Goal: Information Seeking & Learning: Check status

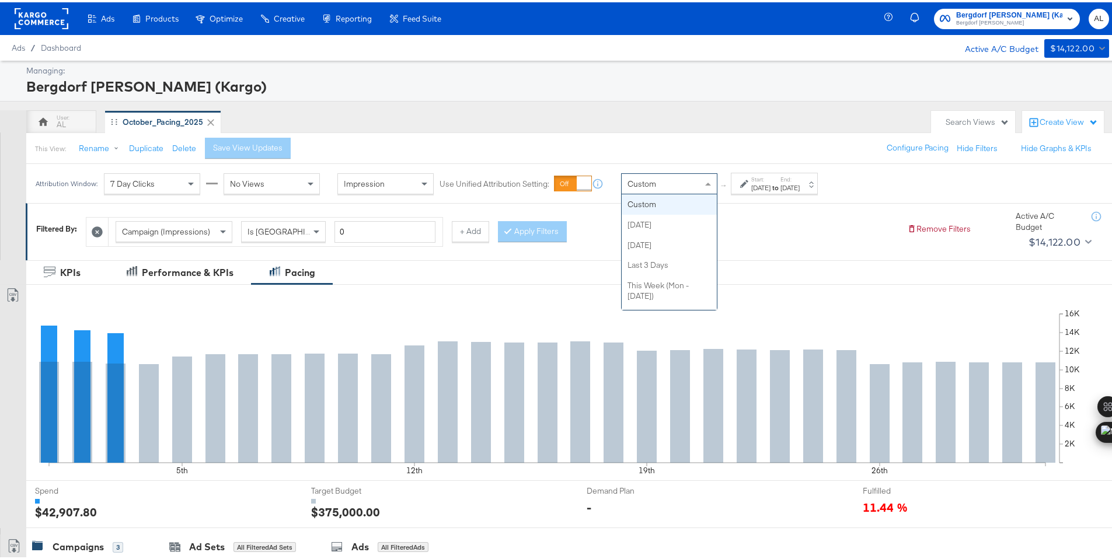
click at [657, 187] on div "Custom" at bounding box center [669, 182] width 95 height 20
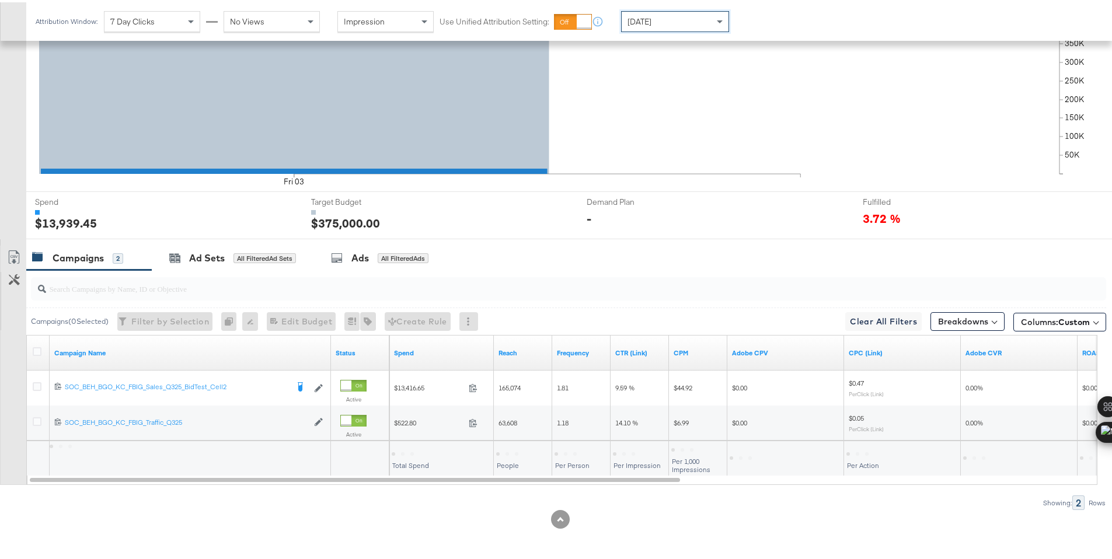
scroll to position [288, 0]
click at [402, 452] on div "$13,939.45" at bounding box center [412, 450] width 41 height 11
copy div "13,939.45"
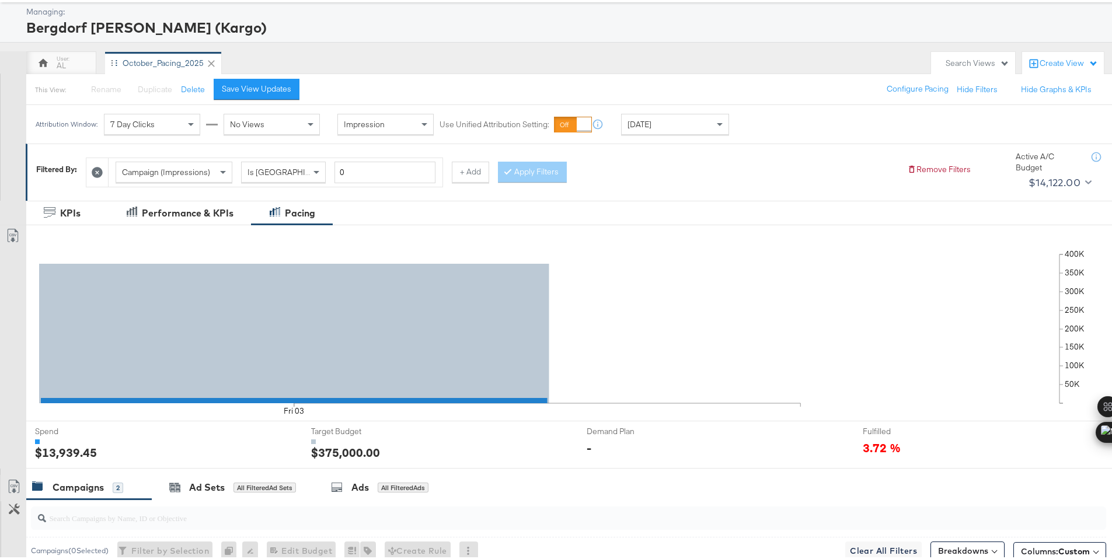
scroll to position [0, 0]
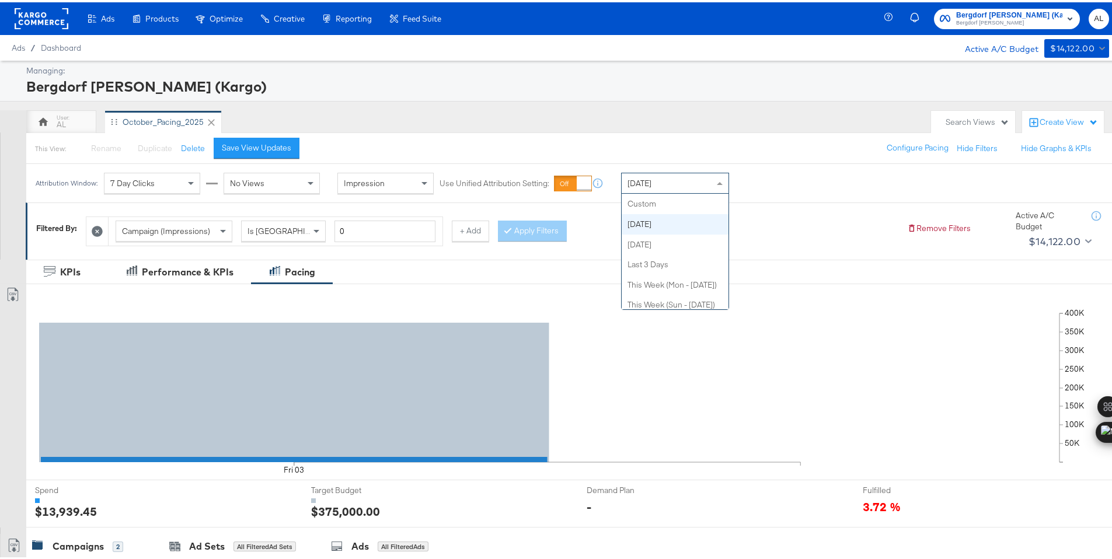
click at [681, 186] on div "Today" at bounding box center [675, 181] width 107 height 20
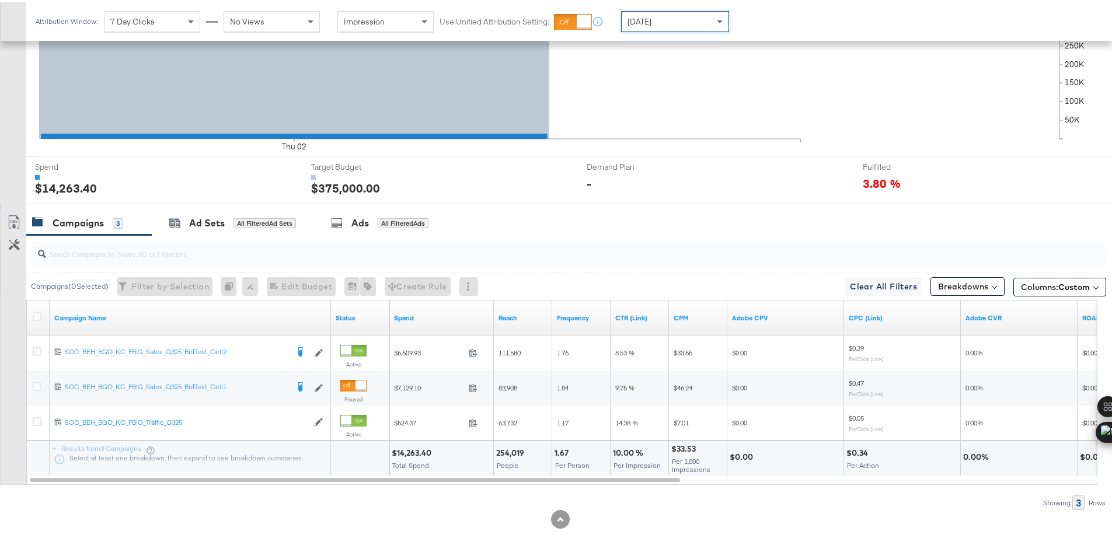
click at [422, 449] on div "$14,263.40" at bounding box center [413, 450] width 43 height 11
copy div "14,263.40"
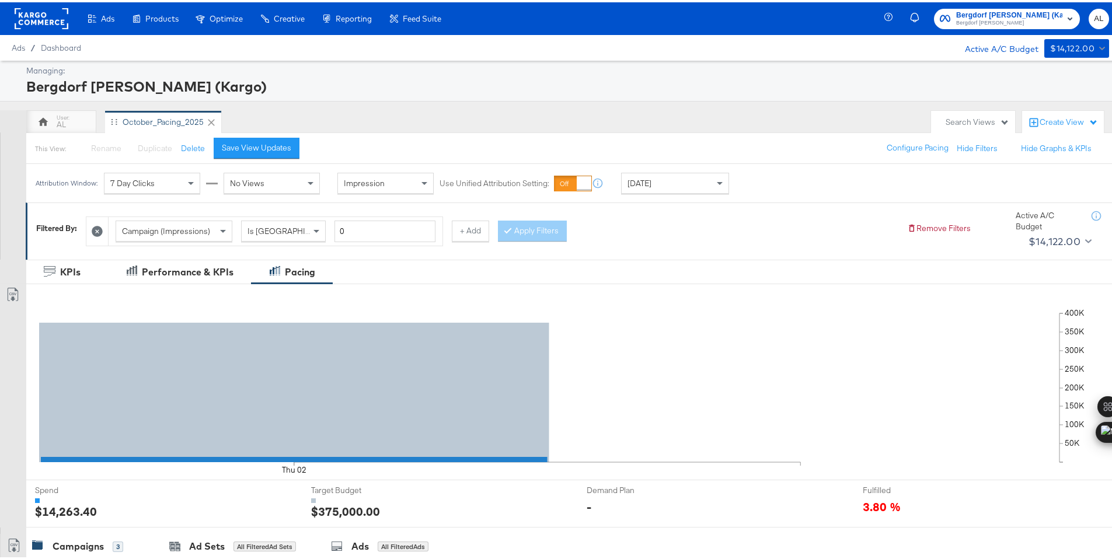
click at [43, 11] on rect at bounding box center [42, 16] width 54 height 21
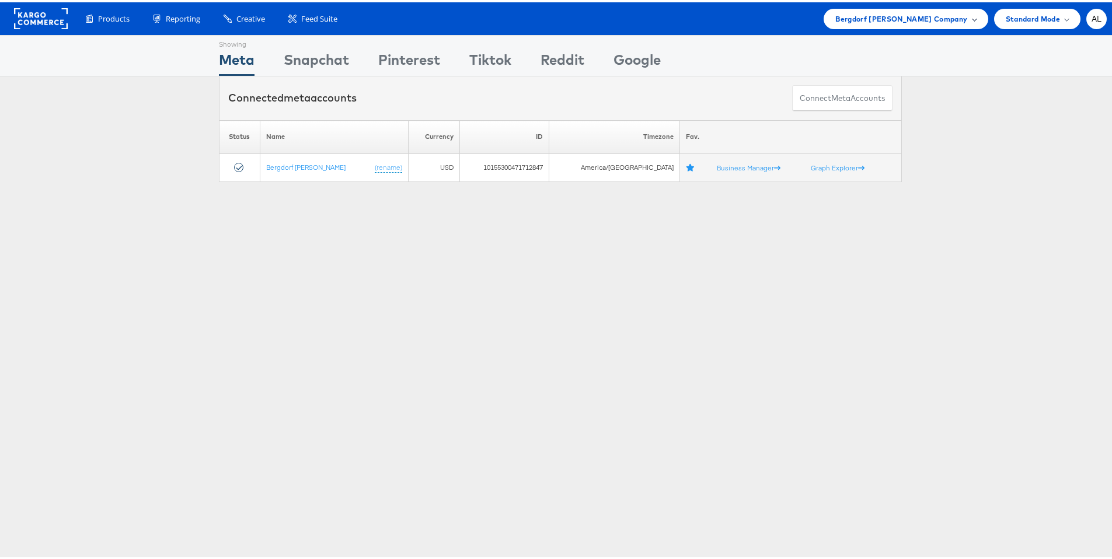
click at [945, 17] on span "Bergdorf Goodman Company" at bounding box center [901, 17] width 132 height 12
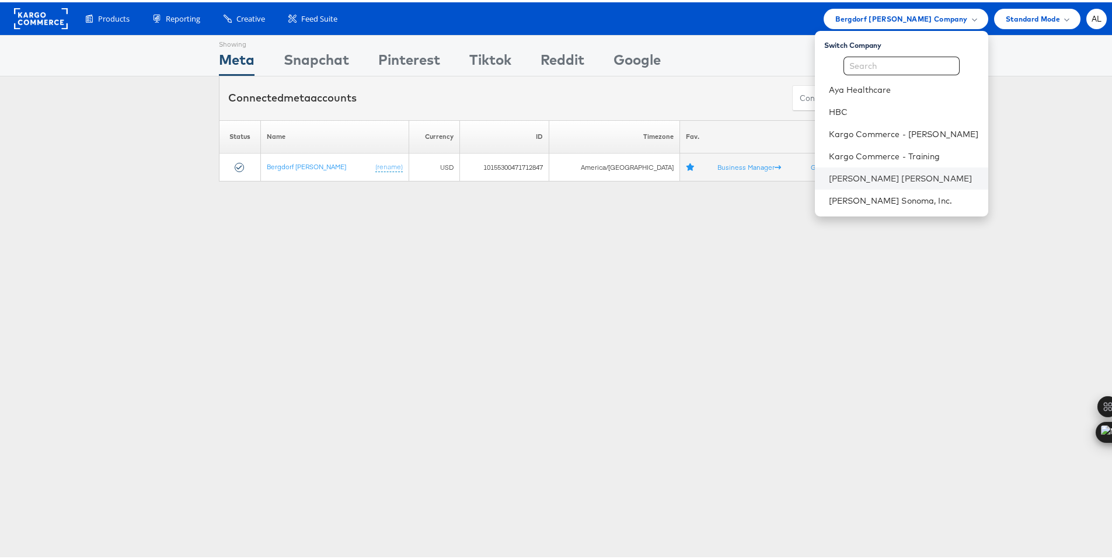
click at [859, 169] on li "[PERSON_NAME] [PERSON_NAME]" at bounding box center [901, 176] width 173 height 22
click at [824, 169] on li "[PERSON_NAME] [PERSON_NAME]" at bounding box center [901, 176] width 173 height 22
click at [835, 182] on li "[PERSON_NAME] [PERSON_NAME]" at bounding box center [901, 176] width 173 height 22
click at [835, 175] on link "[PERSON_NAME] [PERSON_NAME]" at bounding box center [904, 176] width 150 height 12
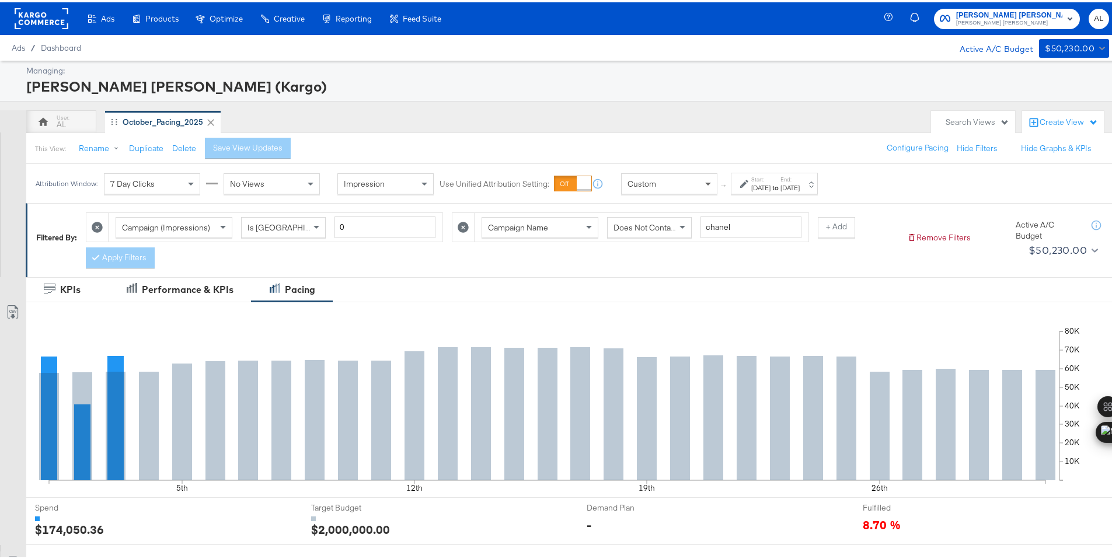
click at [706, 180] on span at bounding box center [708, 182] width 6 height 4
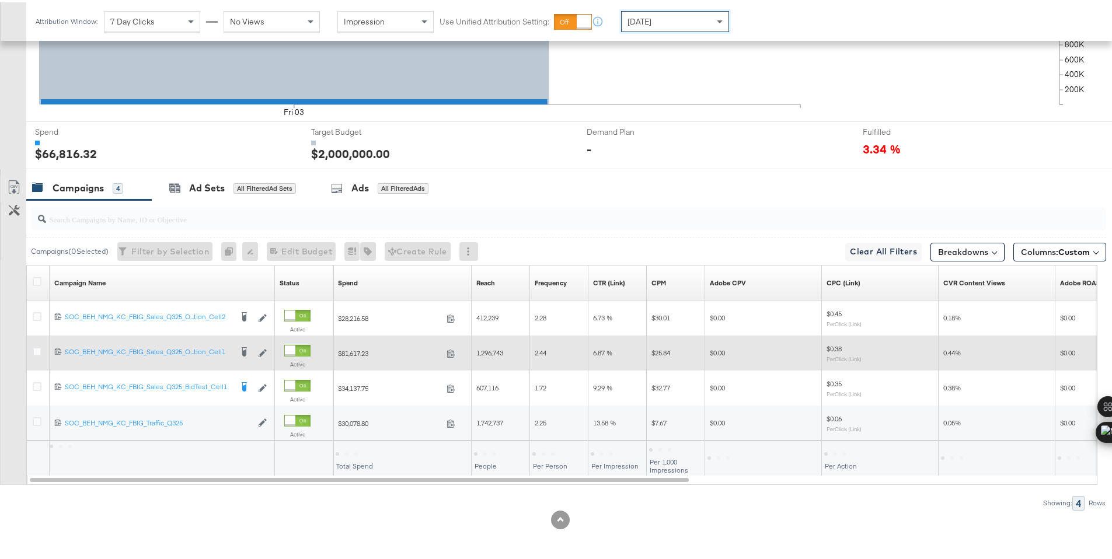
scroll to position [340, 0]
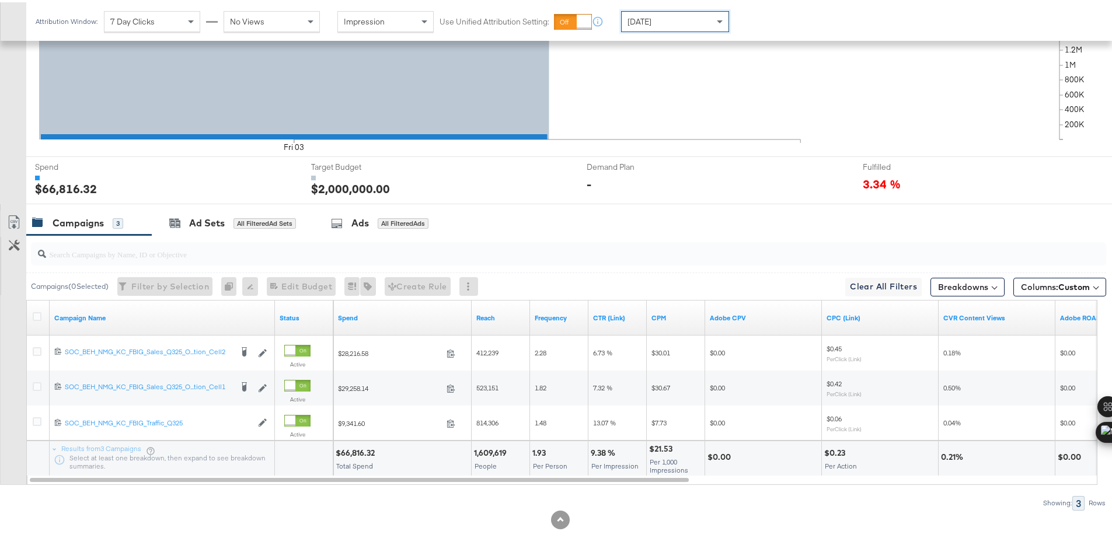
click at [350, 450] on div "$66,816.32" at bounding box center [357, 450] width 43 height 11
copy div "66,816.32"
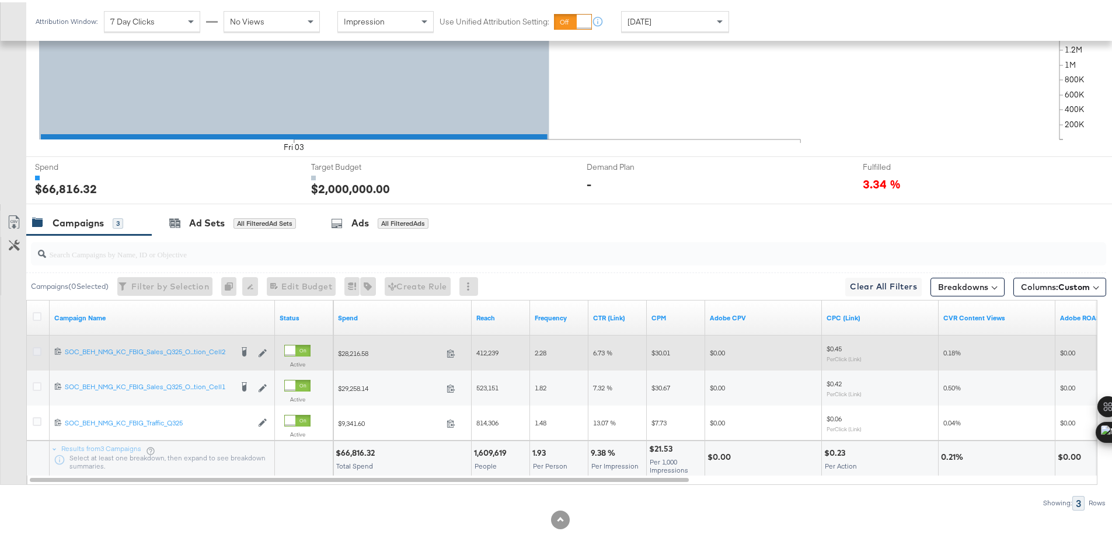
click at [38, 349] on icon at bounding box center [37, 349] width 9 height 9
click at [0, 0] on input "checkbox" at bounding box center [0, 0] width 0 height 0
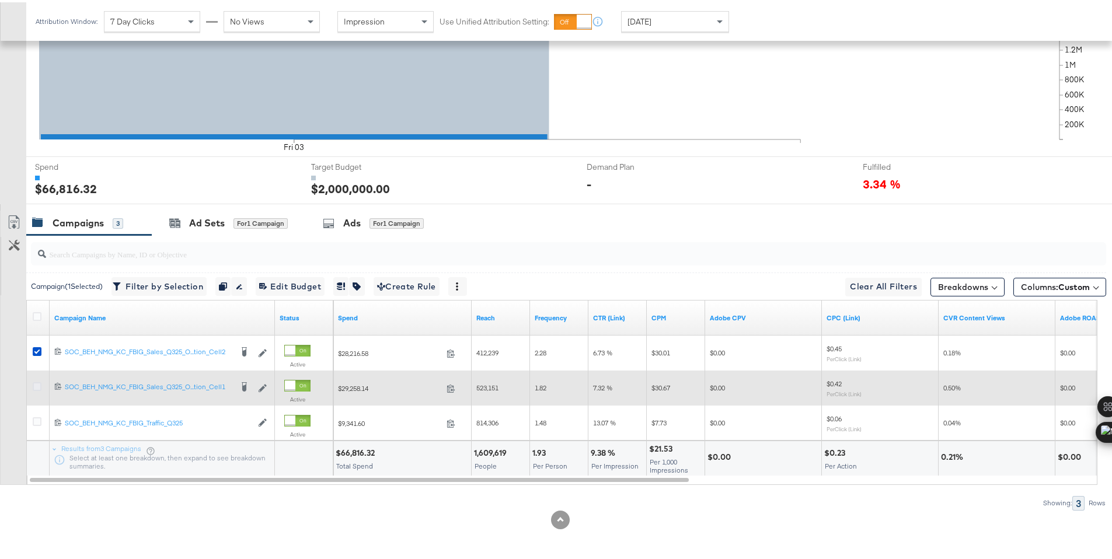
click at [36, 383] on icon at bounding box center [37, 384] width 9 height 9
click at [0, 0] on input "checkbox" at bounding box center [0, 0] width 0 height 0
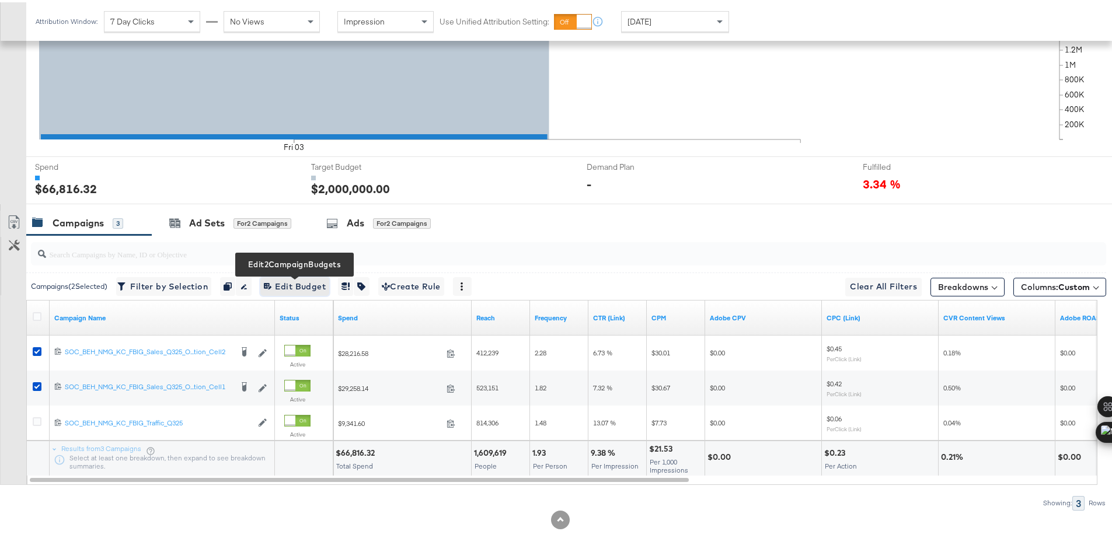
click at [305, 282] on span "Edit 2 Campaign Budgets Edit Budget" at bounding box center [295, 284] width 62 height 15
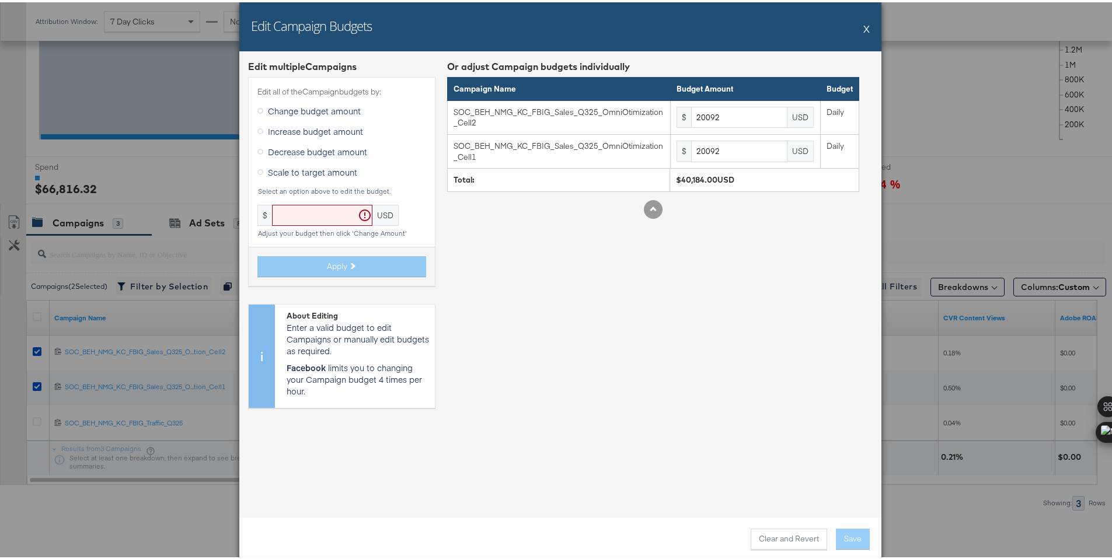
click at [866, 26] on div "Edit Campaign Budgets X" at bounding box center [560, 24] width 642 height 49
click at [863, 27] on button "X" at bounding box center [866, 26] width 6 height 23
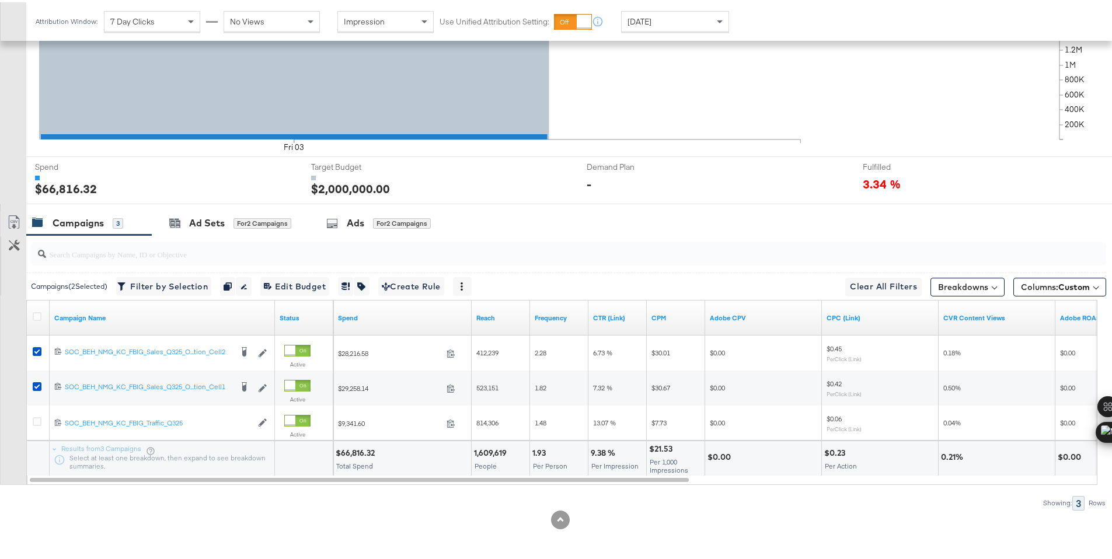
click at [651, 27] on div "Today" at bounding box center [675, 19] width 107 height 20
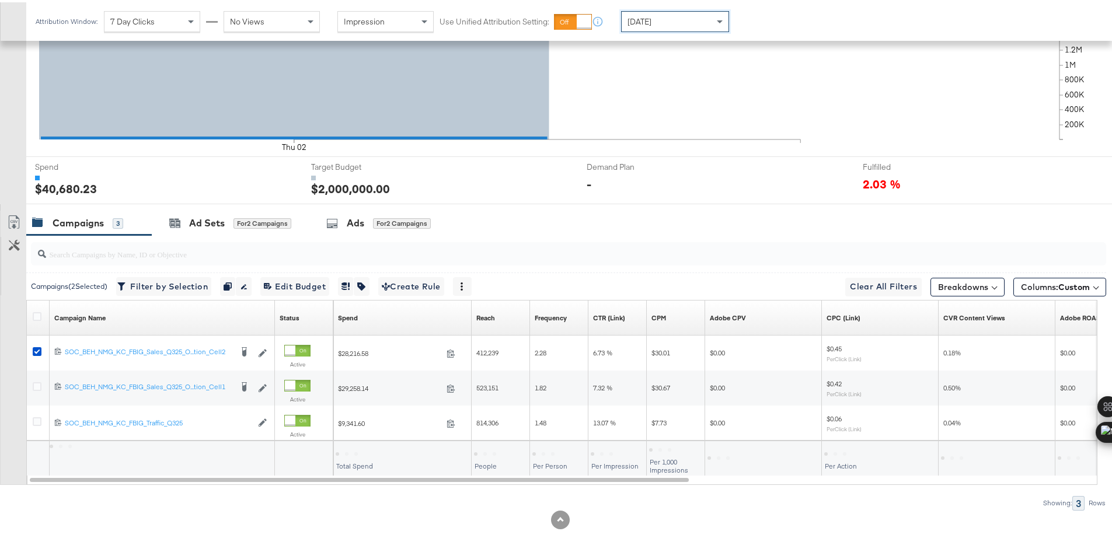
scroll to position [305, 0]
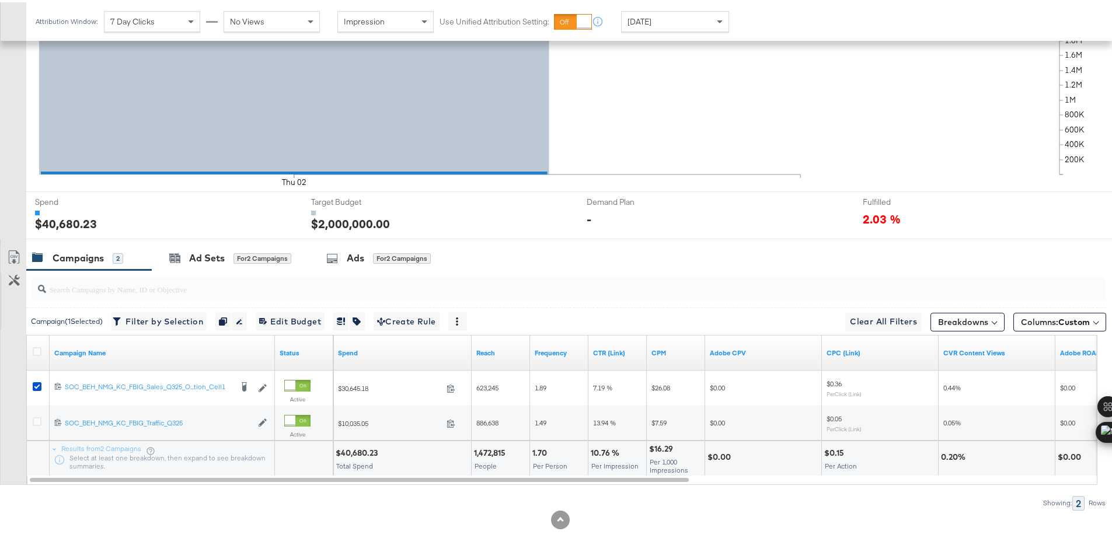
click at [365, 451] on div "$40,680.23" at bounding box center [359, 450] width 46 height 11
copy div "40,680.23"
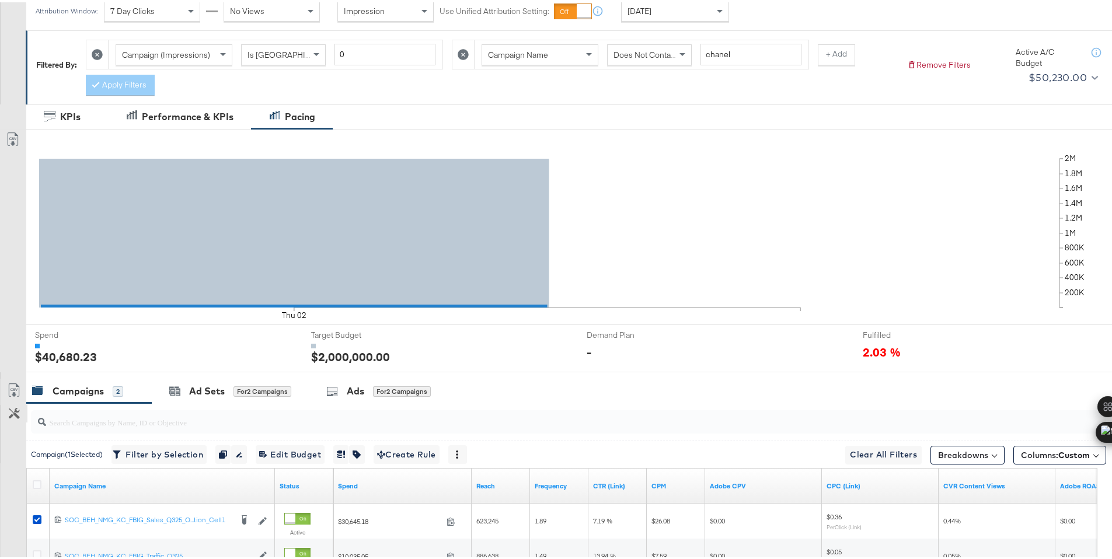
scroll to position [0, 0]
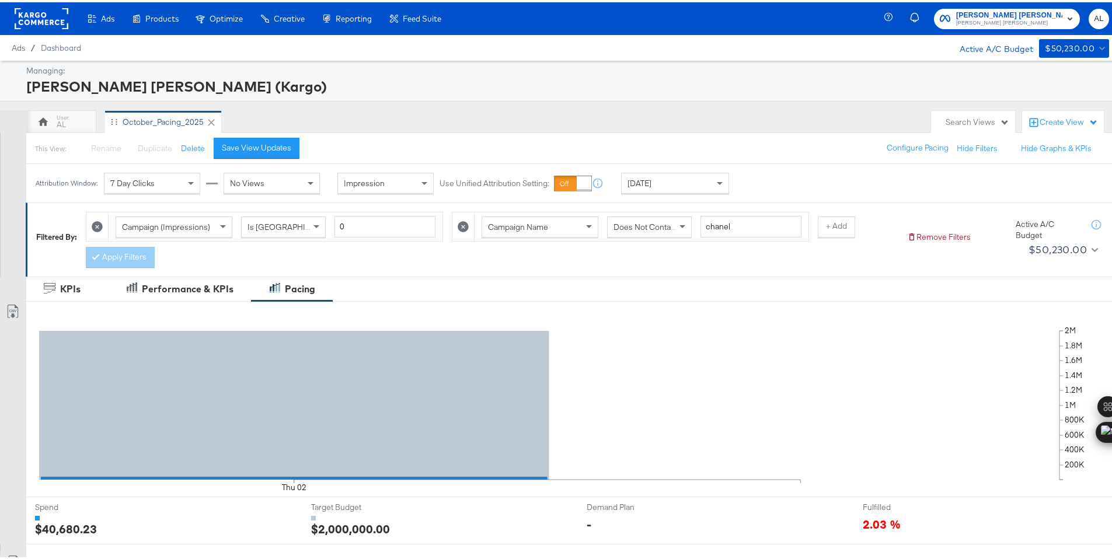
click at [41, 11] on rect at bounding box center [42, 16] width 54 height 21
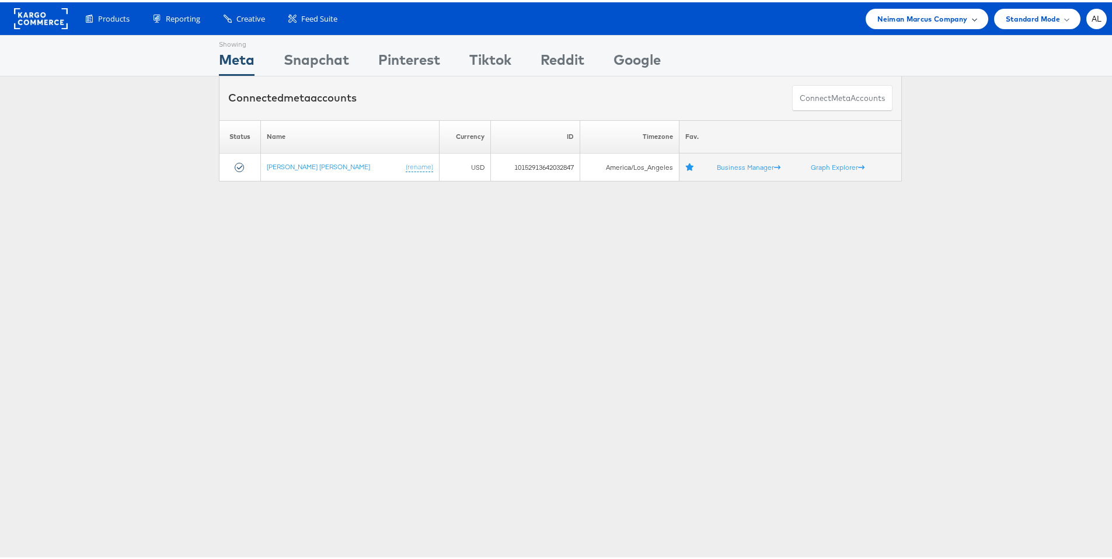
click at [877, 22] on span "Neiman Marcus Company" at bounding box center [922, 17] width 90 height 12
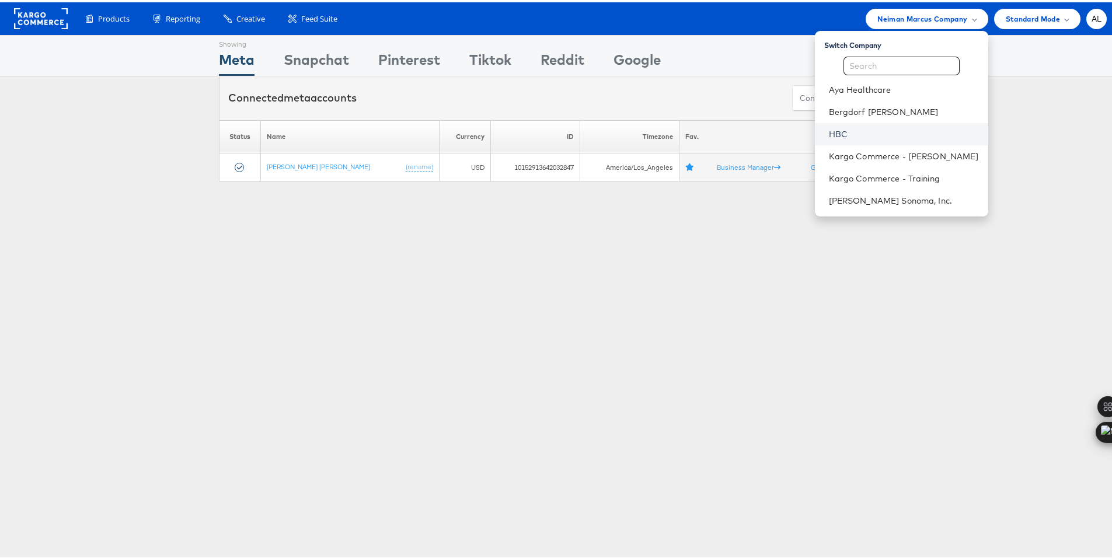
click at [834, 131] on link "HBC" at bounding box center [904, 132] width 150 height 12
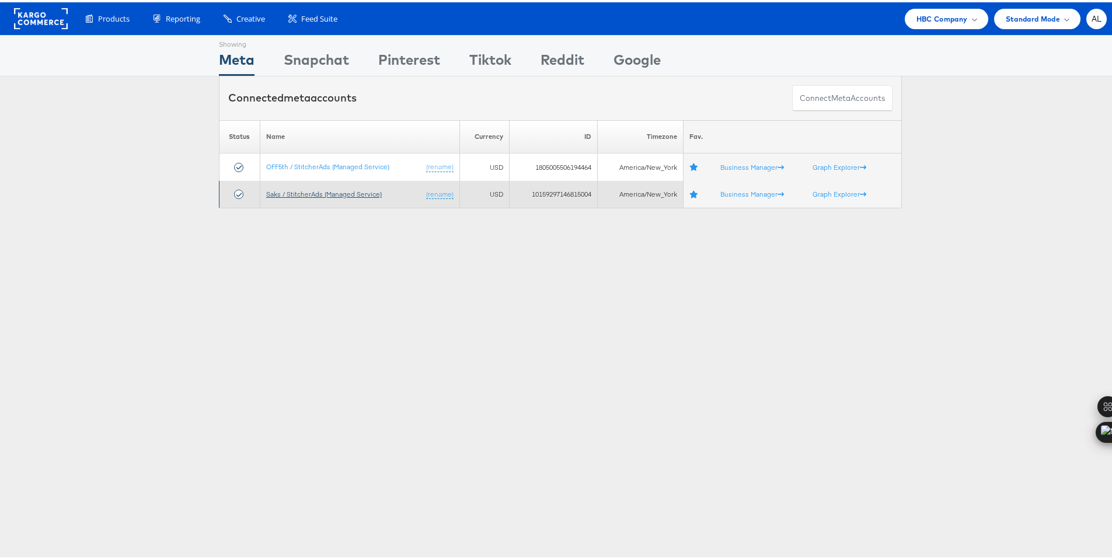
click at [300, 191] on link "Saks / StitcherAds (Managed Service)" at bounding box center [324, 191] width 116 height 9
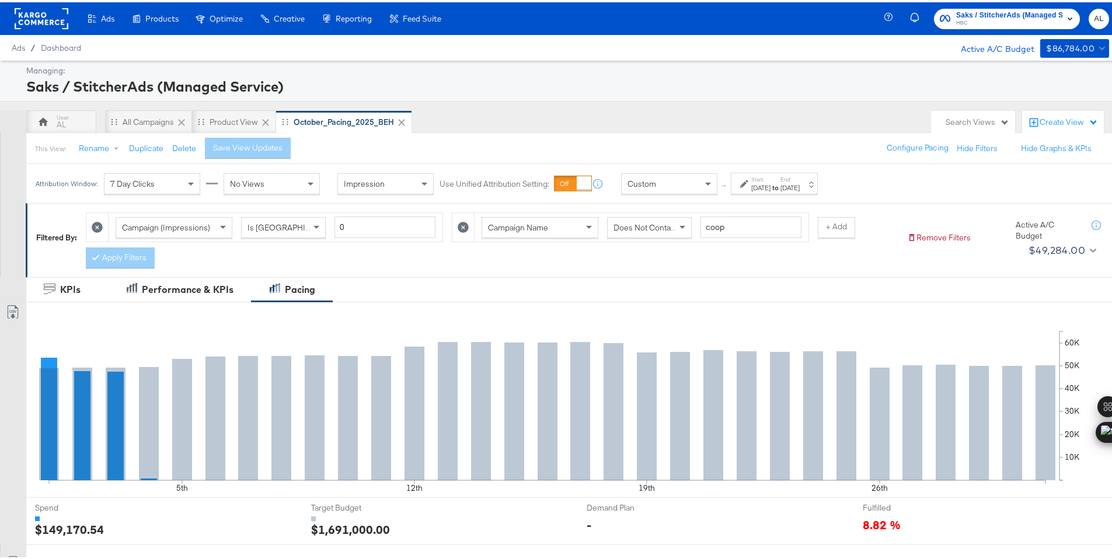
click at [688, 187] on div "Custom" at bounding box center [669, 182] width 95 height 20
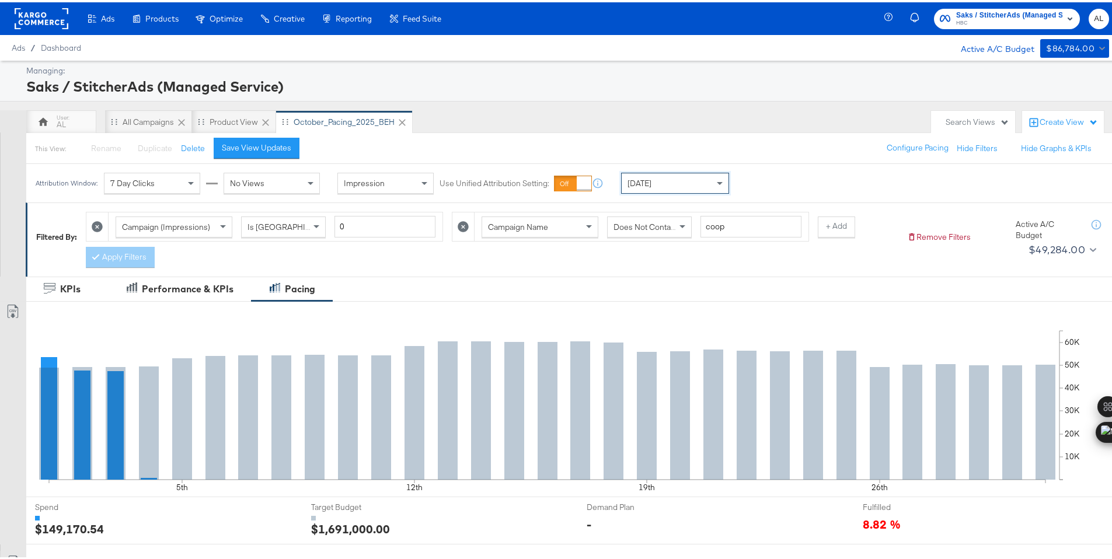
scroll to position [305, 0]
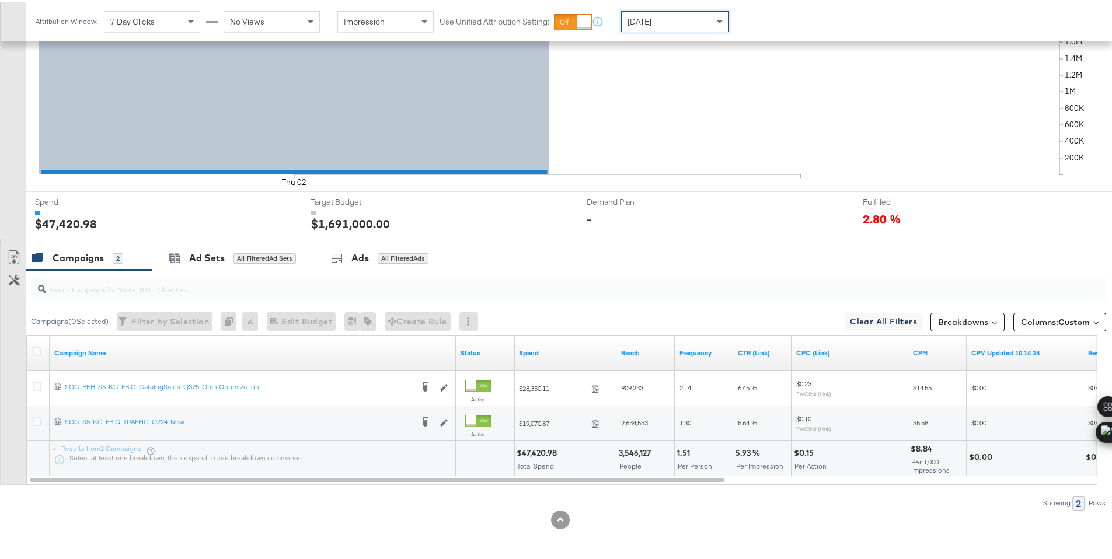
click at [531, 451] on div "$47,420.98" at bounding box center [539, 450] width 44 height 11
copy div "47,420.98"
